Goal: Task Accomplishment & Management: Use online tool/utility

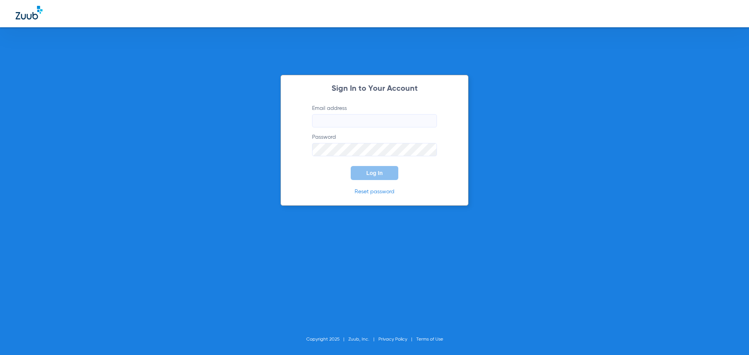
type input "[EMAIL_ADDRESS][DOMAIN_NAME]"
click at [377, 171] on span "Log In" at bounding box center [374, 173] width 16 height 6
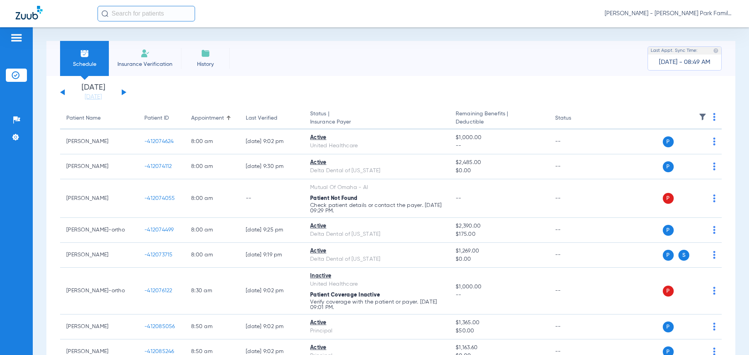
click at [698, 116] on img at bounding box center [702, 117] width 8 height 8
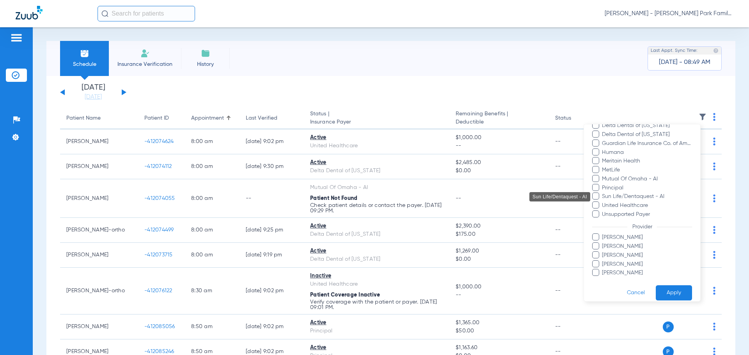
scroll to position [151, 0]
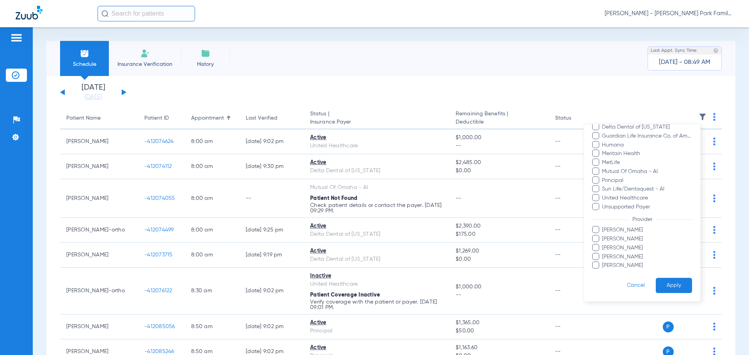
click at [613, 248] on span "[PERSON_NAME]" at bounding box center [646, 248] width 90 height 8
click at [603, 253] on input "[PERSON_NAME]" at bounding box center [603, 253] width 0 height 0
click at [660, 283] on button "Apply" at bounding box center [673, 285] width 36 height 15
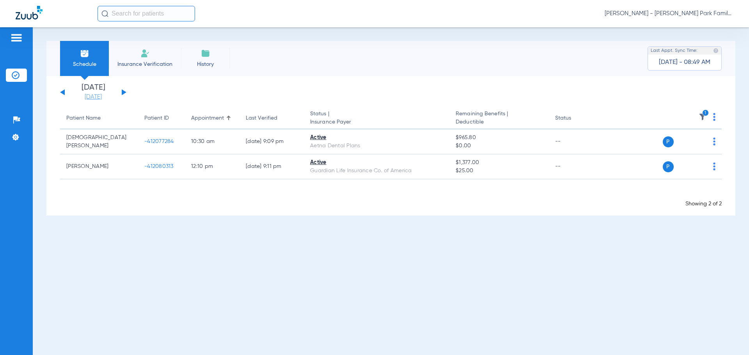
click at [92, 97] on link "[DATE]" at bounding box center [93, 97] width 47 height 8
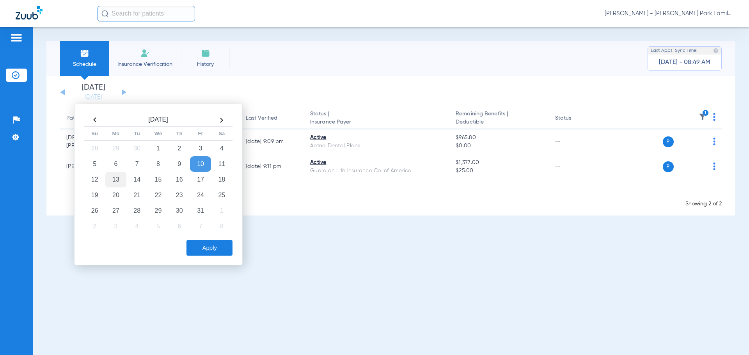
click at [113, 182] on td "13" at bounding box center [115, 180] width 21 height 16
click at [223, 246] on button "Apply" at bounding box center [209, 248] width 46 height 16
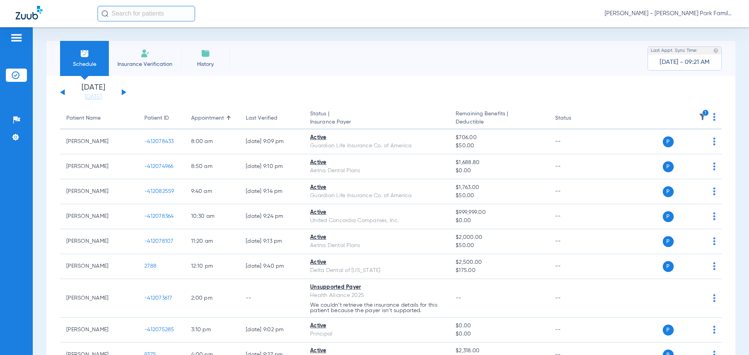
click at [698, 117] on img at bounding box center [702, 117] width 8 height 8
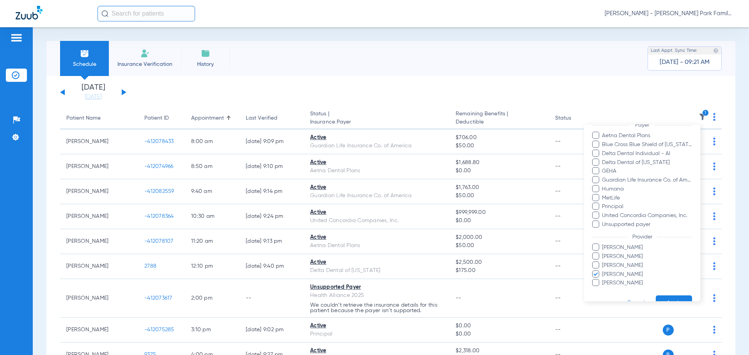
scroll to position [75, 0]
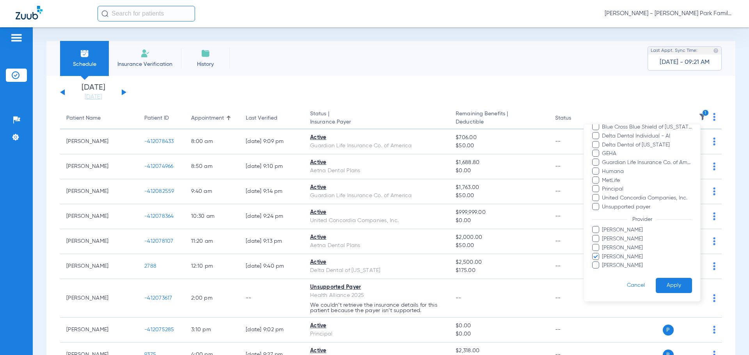
click at [610, 250] on span "[PERSON_NAME]" at bounding box center [646, 248] width 90 height 8
click at [603, 253] on input "[PERSON_NAME]" at bounding box center [603, 253] width 0 height 0
click at [609, 255] on span "[PERSON_NAME]" at bounding box center [646, 257] width 90 height 8
click at [603, 262] on input "[PERSON_NAME]" at bounding box center [603, 262] width 0 height 0
click at [661, 280] on button "Apply" at bounding box center [673, 285] width 36 height 15
